Goal: Information Seeking & Learning: Learn about a topic

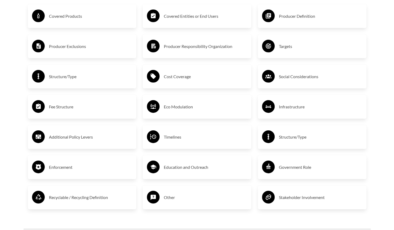
scroll to position [937, 0]
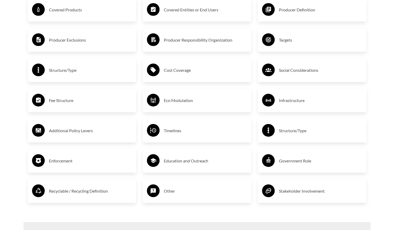
click at [81, 100] on h3 "Fee Structure" at bounding box center [90, 100] width 83 height 8
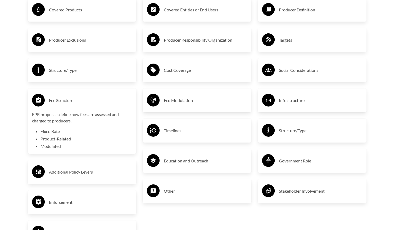
click at [81, 100] on h3 "Fee Structure" at bounding box center [90, 100] width 83 height 8
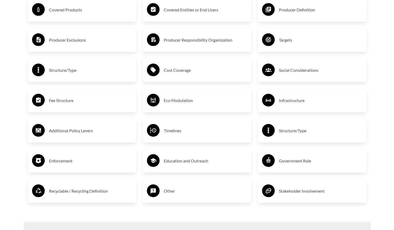
scroll to position [884, 0]
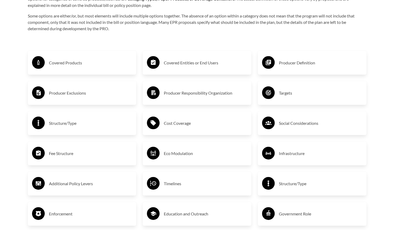
click at [209, 66] on h3 "Covered Entities or End Users" at bounding box center [205, 62] width 83 height 8
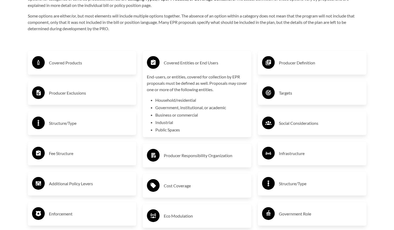
click at [209, 66] on h3 "Covered Entities or End Users" at bounding box center [205, 62] width 83 height 8
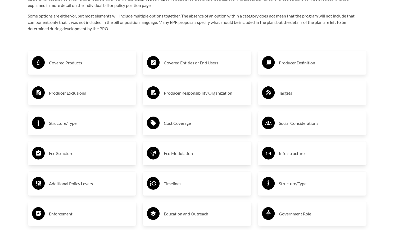
click at [278, 63] on div "Producer Definition" at bounding box center [312, 62] width 100 height 15
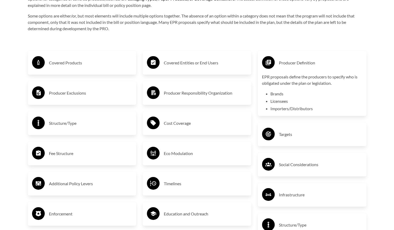
click at [278, 63] on div "Producer Definition" at bounding box center [312, 62] width 100 height 15
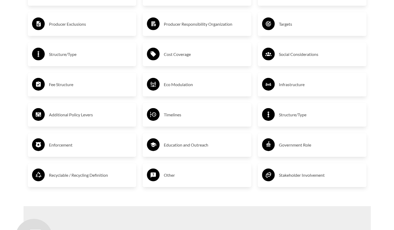
scroll to position [964, 0]
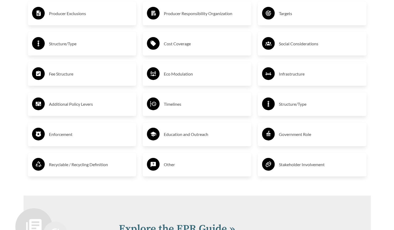
click at [277, 76] on div "Infrastructure" at bounding box center [312, 73] width 100 height 15
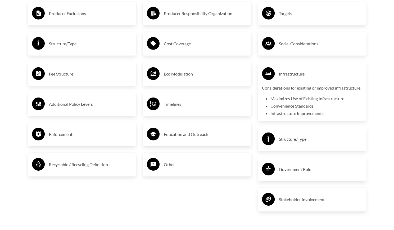
click at [277, 76] on div "Infrastructure" at bounding box center [312, 73] width 100 height 15
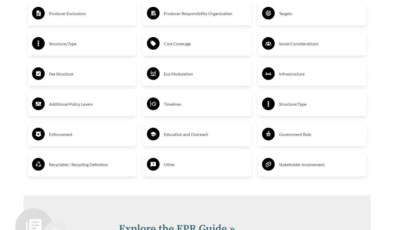
click at [271, 137] on circle at bounding box center [268, 134] width 13 height 13
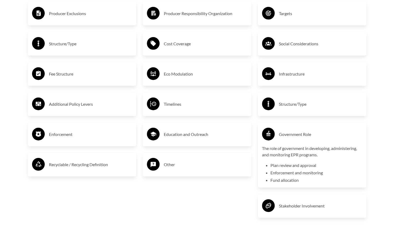
click at [269, 135] on icon at bounding box center [269, 135] width 1 height 2
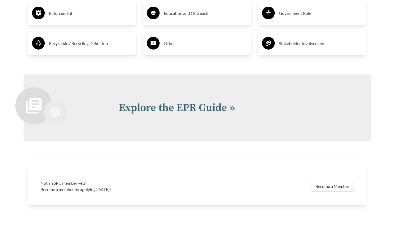
scroll to position [1096, 0]
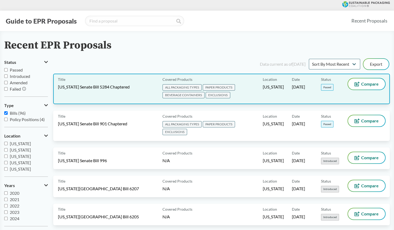
scroll to position [26, 0]
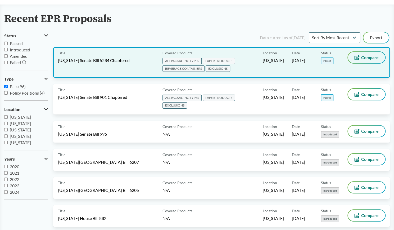
click at [371, 58] on span "Compare" at bounding box center [369, 57] width 17 height 4
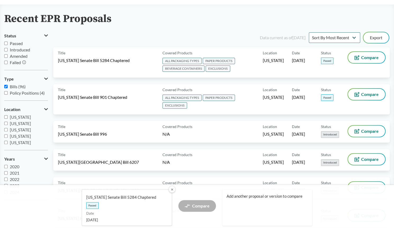
click at [172, 189] on button "✕" at bounding box center [171, 189] width 7 height 7
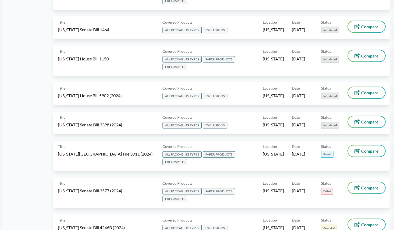
scroll to position [794, 0]
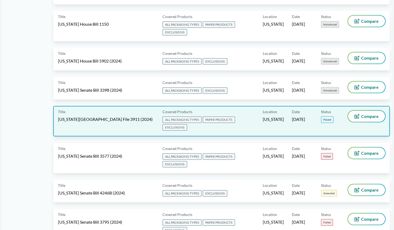
click at [242, 118] on span "ALL PACKAGING TYPES PAPER PRODUCTS EXCLUSIONS" at bounding box center [212, 123] width 98 height 15
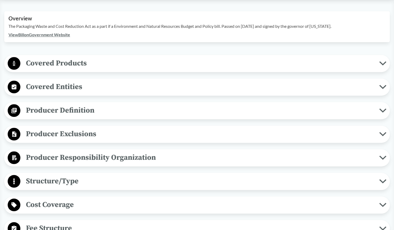
scroll to position [185, 0]
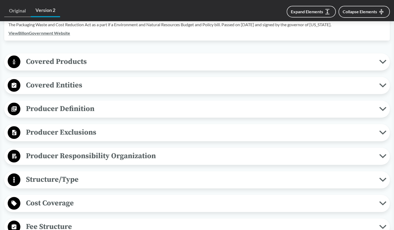
click at [147, 58] on span "Covered Products" at bounding box center [199, 62] width 359 height 12
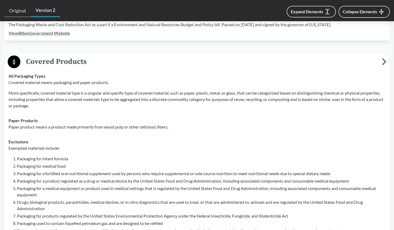
click at [147, 58] on span "Covered Products" at bounding box center [201, 62] width 362 height 12
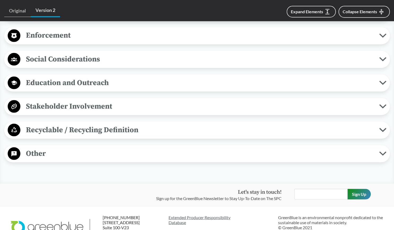
scroll to position [556, 0]
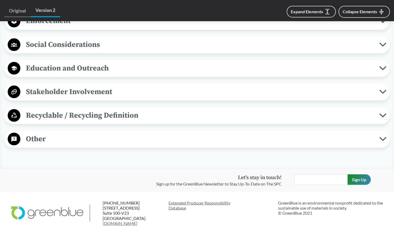
click at [150, 85] on span "Stakeholder Involvement" at bounding box center [199, 91] width 359 height 12
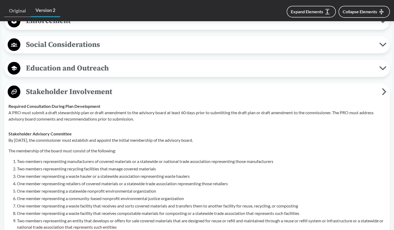
click at [144, 85] on span "Stakeholder Involvement" at bounding box center [201, 91] width 362 height 12
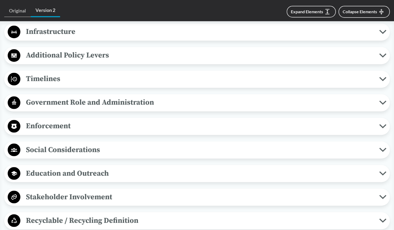
scroll to position [450, 0]
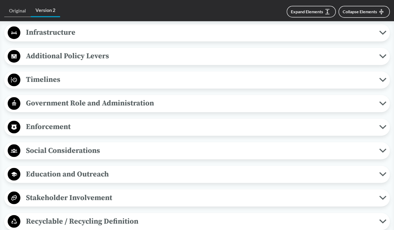
click at [152, 97] on span "Government Role and Administration" at bounding box center [199, 103] width 359 height 12
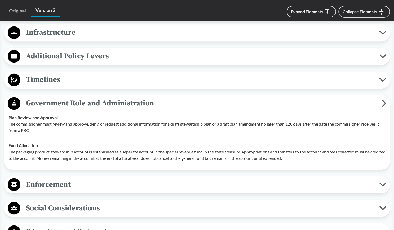
scroll to position [424, 0]
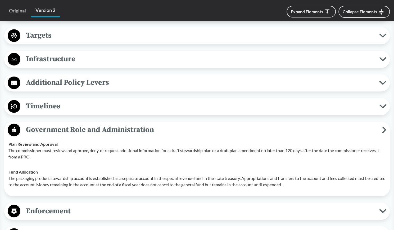
click at [142, 124] on span "Government Role and Administration" at bounding box center [201, 130] width 362 height 12
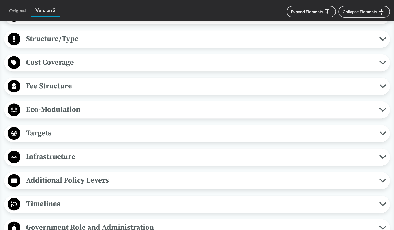
scroll to position [318, 0]
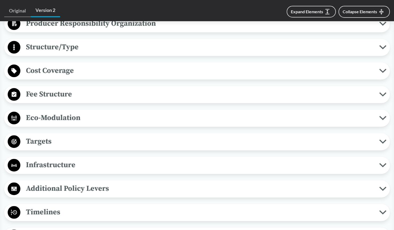
click at [145, 88] on span "Fee Structure" at bounding box center [199, 94] width 359 height 12
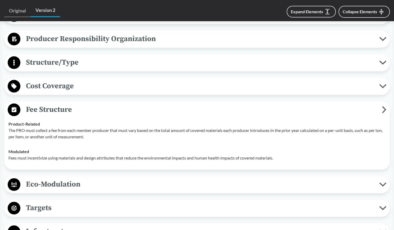
scroll to position [291, 0]
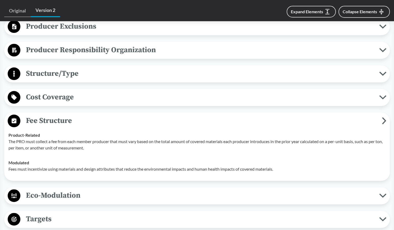
click at [167, 116] on span "Fee Structure" at bounding box center [201, 121] width 362 height 12
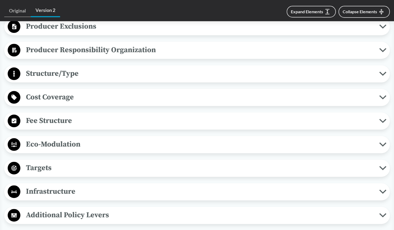
click at [158, 93] on span "Cost Coverage" at bounding box center [199, 97] width 359 height 12
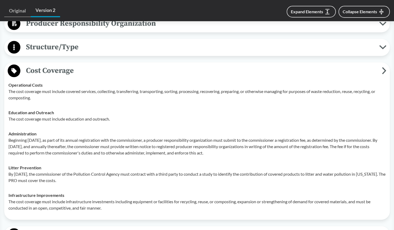
scroll to position [265, 0]
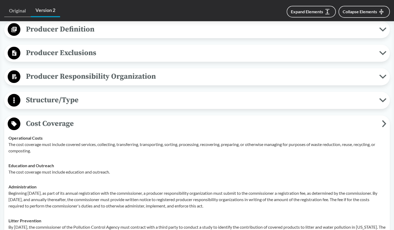
click at [156, 118] on span "Cost Coverage" at bounding box center [201, 124] width 362 height 12
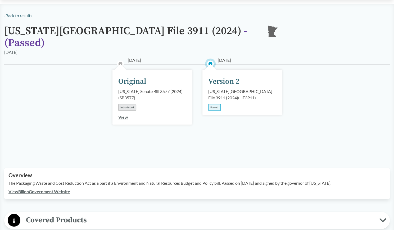
scroll to position [26, 0]
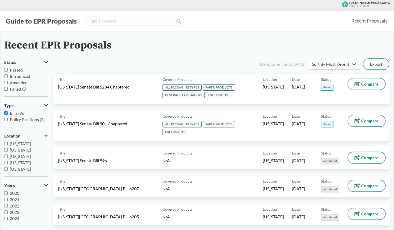
click at [11, 70] on span "Passed" at bounding box center [16, 69] width 13 height 5
click at [8, 70] on input "Passed" at bounding box center [5, 69] width 3 height 3
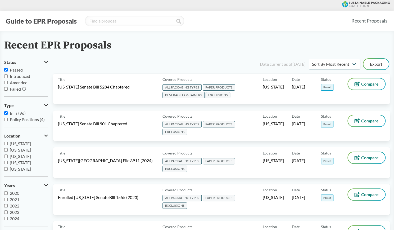
click at [17, 72] on label "Passed" at bounding box center [26, 70] width 44 height 6
click at [8, 71] on input "Passed" at bounding box center [5, 69] width 3 height 3
checkbox input "false"
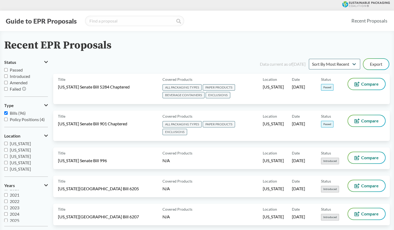
scroll to position [6, 0]
click at [15, 220] on span "2025" at bounding box center [15, 218] width 10 height 5
click at [8, 220] on input "2025" at bounding box center [5, 218] width 3 height 3
click at [5, 218] on input "2025" at bounding box center [5, 218] width 3 height 3
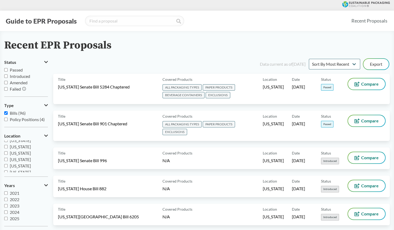
checkbox input "false"
